Goal: Task Accomplishment & Management: Complete application form

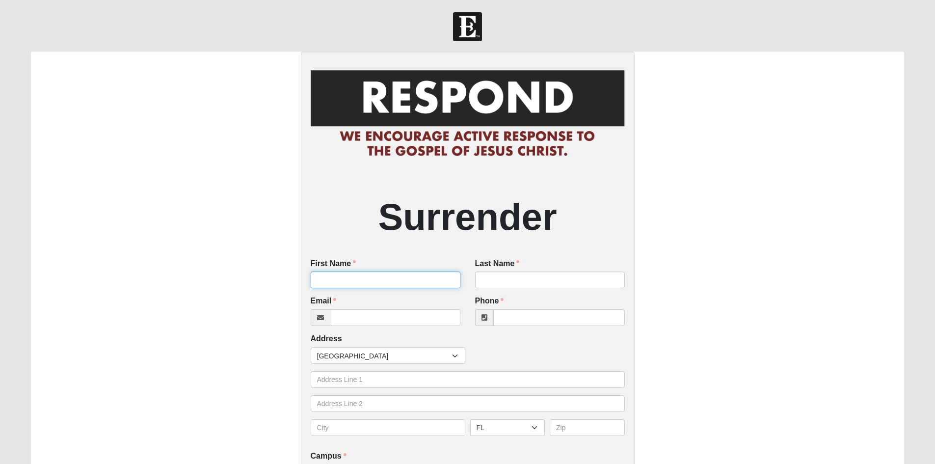
click at [366, 272] on input "First Name" at bounding box center [386, 279] width 150 height 17
type input "[PERSON_NAME]"
type input "[PERSON_NAME][EMAIL_ADDRESS][DOMAIN_NAME]"
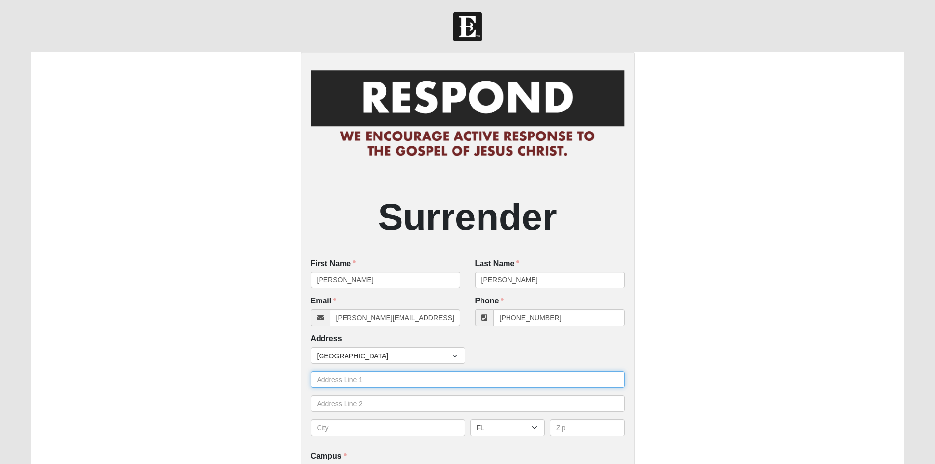
type input "[PHONE_NUMBER]"
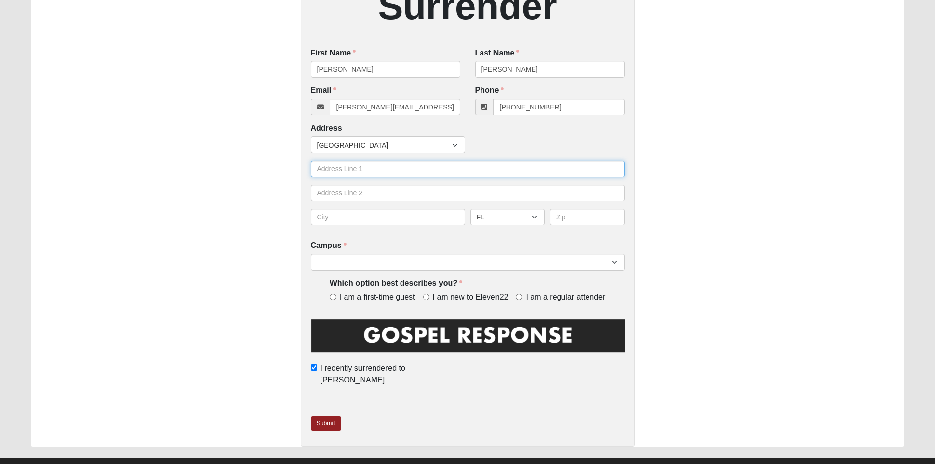
scroll to position [218, 0]
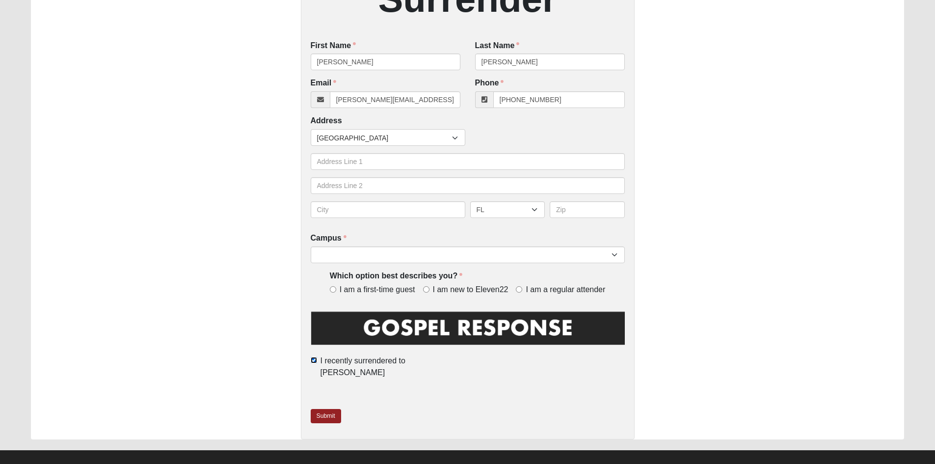
click at [317, 358] on input "I recently surrendered to [PERSON_NAME]" at bounding box center [314, 360] width 6 height 6
checkbox input "false"
click at [611, 254] on select "[GEOGRAPHIC_DATA] [GEOGRAPHIC_DATA] (Coming Soon) Eleven22 Online [PERSON_NAME]…" at bounding box center [468, 254] width 314 height 17
select select "10"
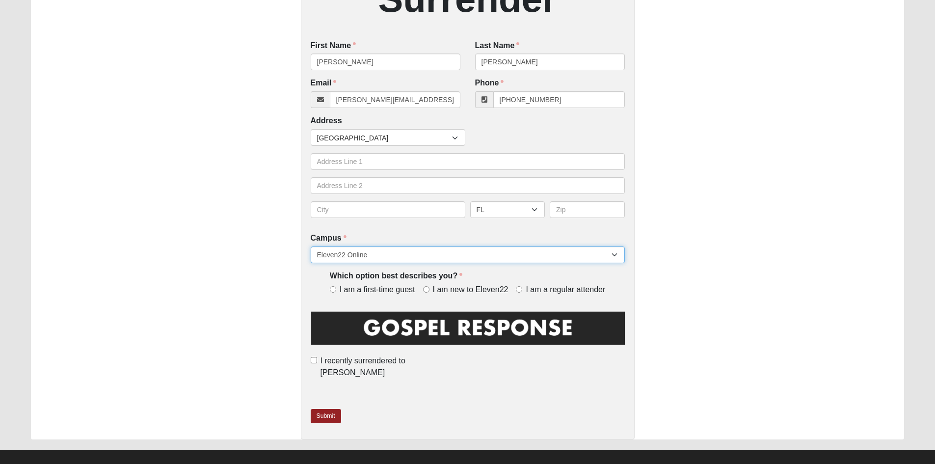
click at [311, 247] on select "[GEOGRAPHIC_DATA] [GEOGRAPHIC_DATA] (Coming Soon) Eleven22 Online [PERSON_NAME]…" at bounding box center [468, 254] width 314 height 17
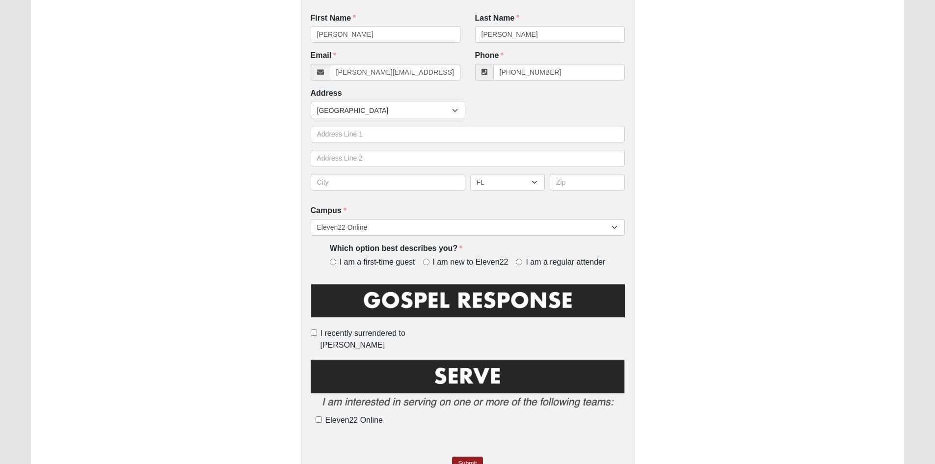
scroll to position [294, 0]
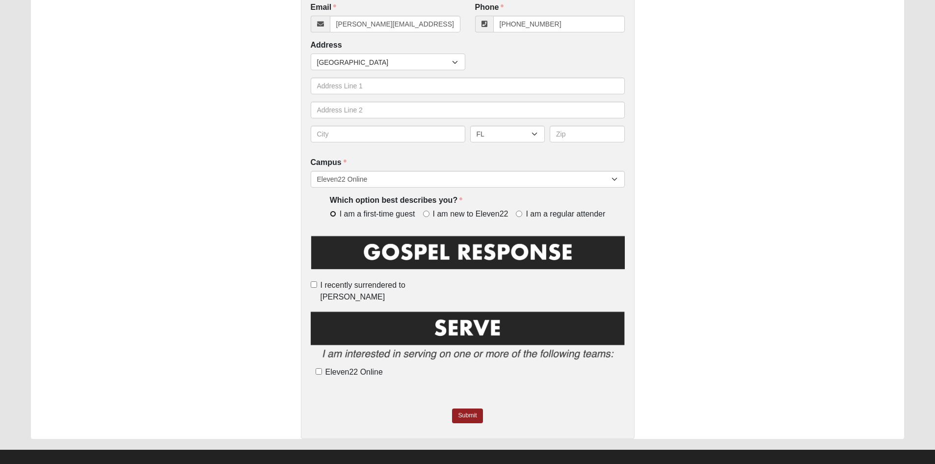
click at [330, 213] on input "I am a first-time guest" at bounding box center [333, 214] width 6 height 6
radio input "true"
click at [466, 408] on link "Submit" at bounding box center [467, 415] width 30 height 14
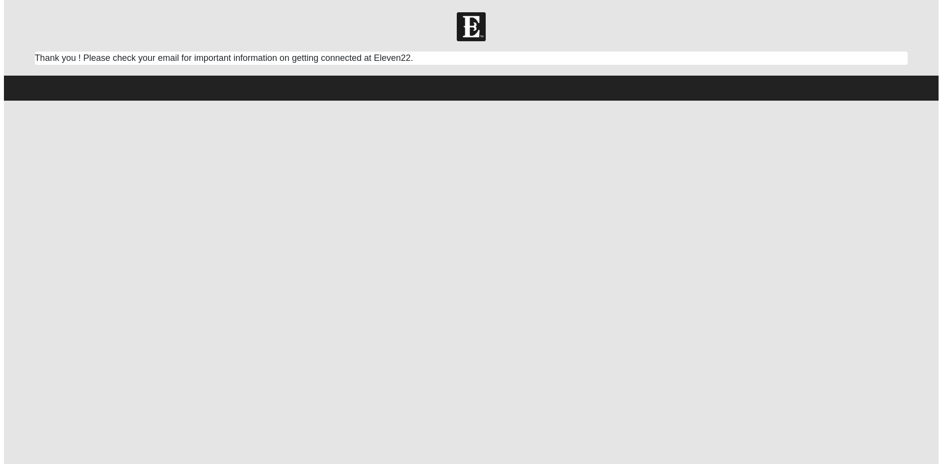
scroll to position [0, 0]
